Goal: Task Accomplishment & Management: Use online tool/utility

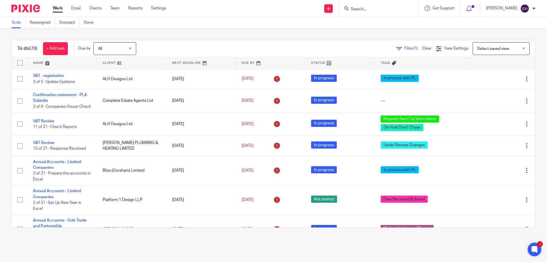
click at [34, 61] on link at bounding box center [62, 62] width 70 height 11
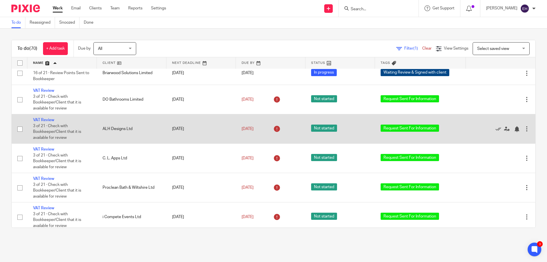
scroll to position [1364, 0]
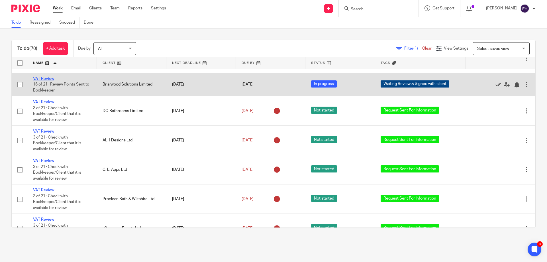
click at [50, 81] on link "VAT Review" at bounding box center [43, 79] width 21 height 4
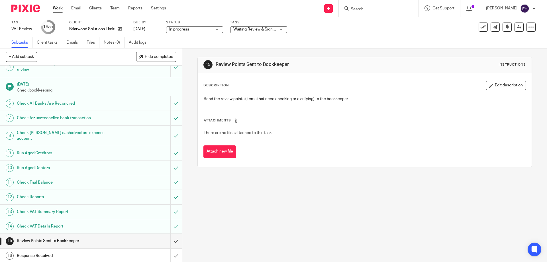
scroll to position [126, 0]
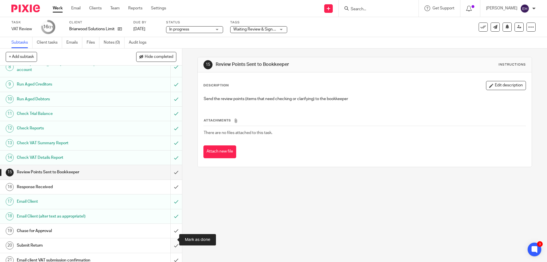
click at [169, 240] on input "submit" at bounding box center [91, 245] width 182 height 14
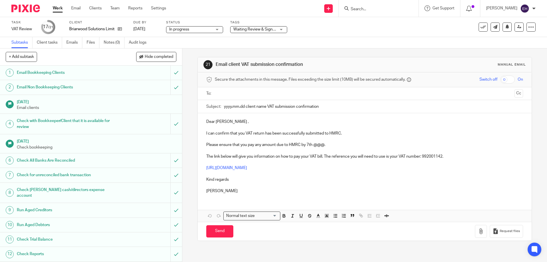
click at [264, 92] on input "text" at bounding box center [364, 93] width 295 height 7
click at [267, 96] on input "text" at bounding box center [389, 94] width 248 height 11
drag, startPoint x: 203, startPoint y: 122, endPoint x: 230, endPoint y: 125, distance: 28.1
click at [230, 125] on div "Dear [PERSON_NAME] , I can confirm that you VAT return has been successfully su…" at bounding box center [365, 156] width 334 height 85
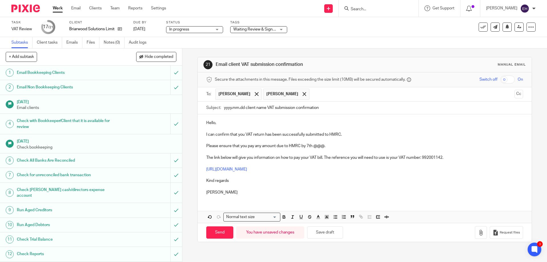
drag, startPoint x: 223, startPoint y: 109, endPoint x: 265, endPoint y: 108, distance: 42.2
click at [265, 108] on input "yyyy.mm.dd client name VAT submission confirmation" at bounding box center [373, 107] width 299 height 13
type input "[DATE] Briarwood VAT submission confirmation"
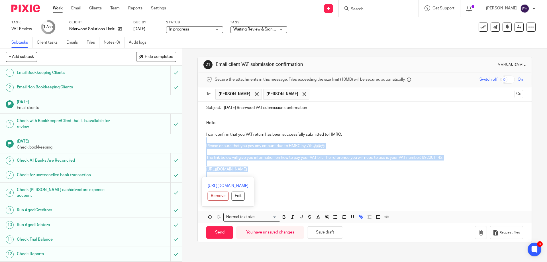
drag, startPoint x: 202, startPoint y: 141, endPoint x: 262, endPoint y: 173, distance: 68.8
click at [262, 173] on div "Hello, I can confirm that you VAT return has been successfully submitted to HMR…" at bounding box center [365, 156] width 334 height 85
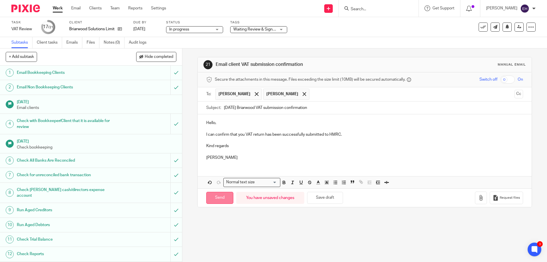
click at [224, 197] on input "Send" at bounding box center [219, 198] width 27 height 12
type input "Sent"
click at [480, 29] on icon at bounding box center [483, 27] width 6 height 6
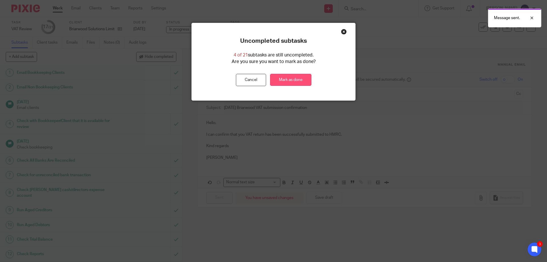
click at [281, 75] on link "Mark as done" at bounding box center [290, 80] width 41 height 12
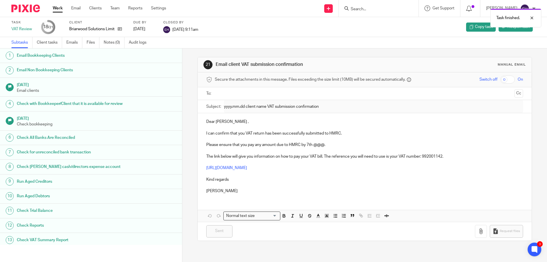
click at [56, 9] on link "Work" at bounding box center [58, 8] width 10 height 6
